Goal: Transaction & Acquisition: Purchase product/service

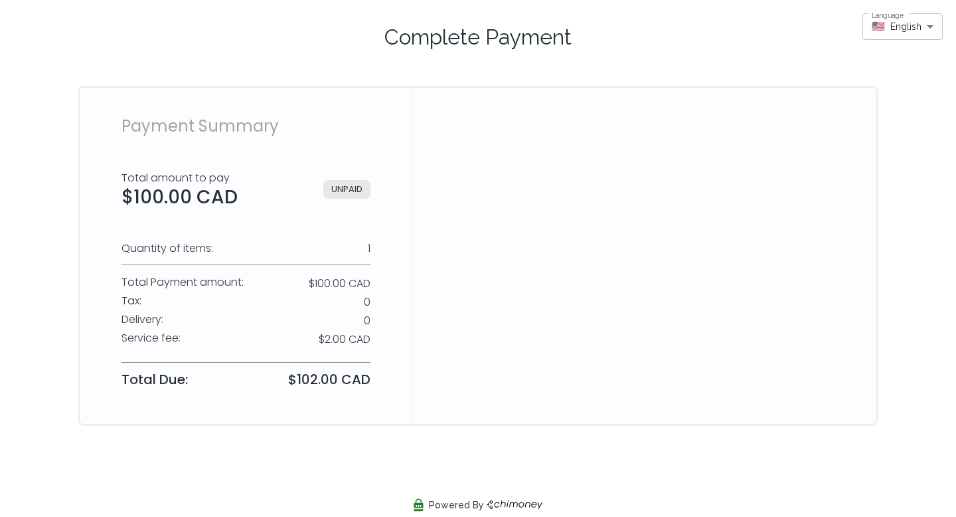
click at [486, 169] on div at bounding box center [644, 256] width 464 height 336
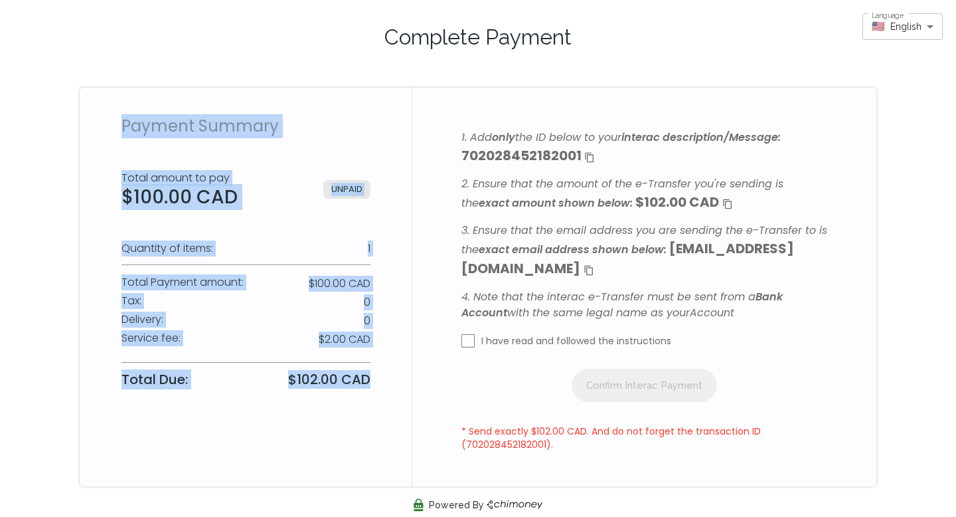
drag, startPoint x: 113, startPoint y: 120, endPoint x: 316, endPoint y: 432, distance: 373.0
click at [316, 434] on div "Payment Summary Total amount to pay $100.00 CAD UNPAID Quantity of items: 1 Tot…" at bounding box center [246, 287] width 332 height 398
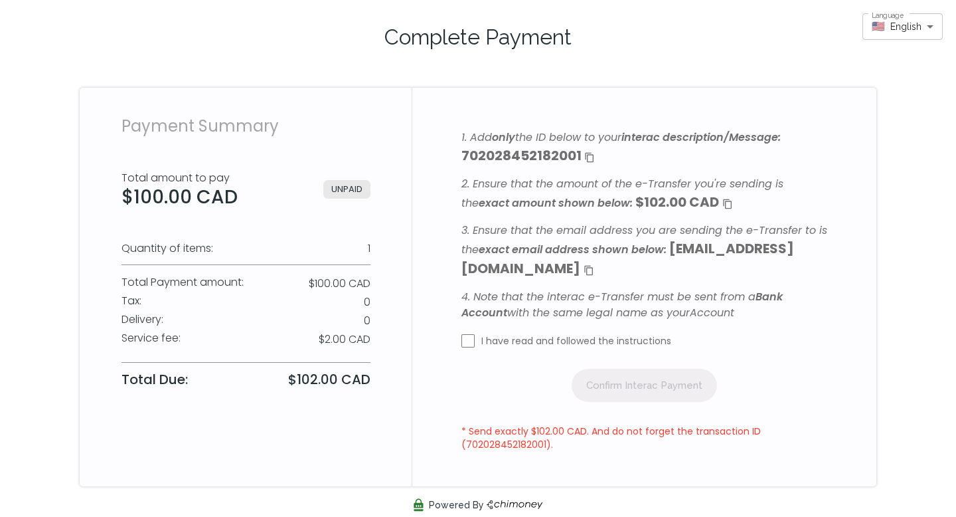
drag, startPoint x: 519, startPoint y: 141, endPoint x: 519, endPoint y: 185, distance: 43.8
click at [519, 185] on div "1. Add only the ID below to your interac description/Message : 702028452182001 …" at bounding box center [645, 239] width 367 height 231
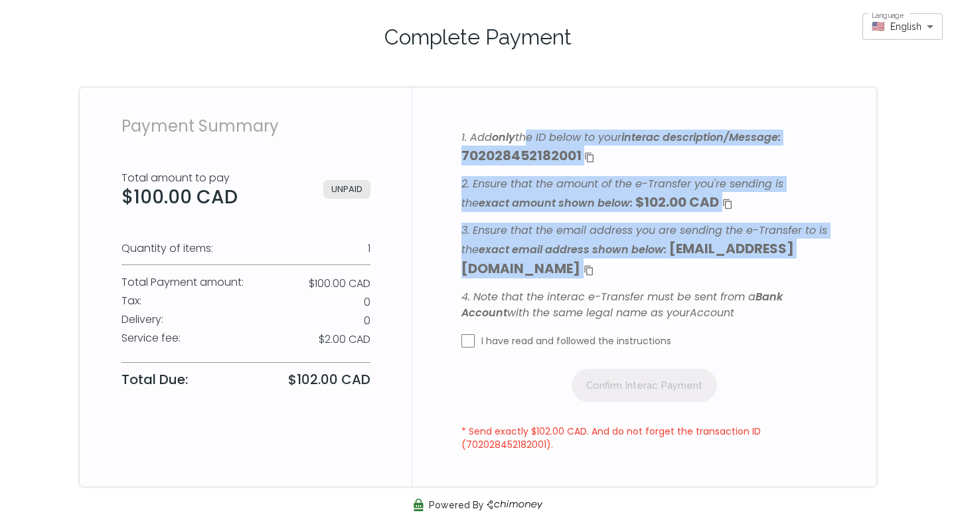
drag, startPoint x: 527, startPoint y: 135, endPoint x: 691, endPoint y: 274, distance: 214.8
click at [691, 274] on div "1. Add only the ID below to your interac description/Message : 702028452182001 …" at bounding box center [645, 239] width 367 height 231
